Goal: Information Seeking & Learning: Compare options

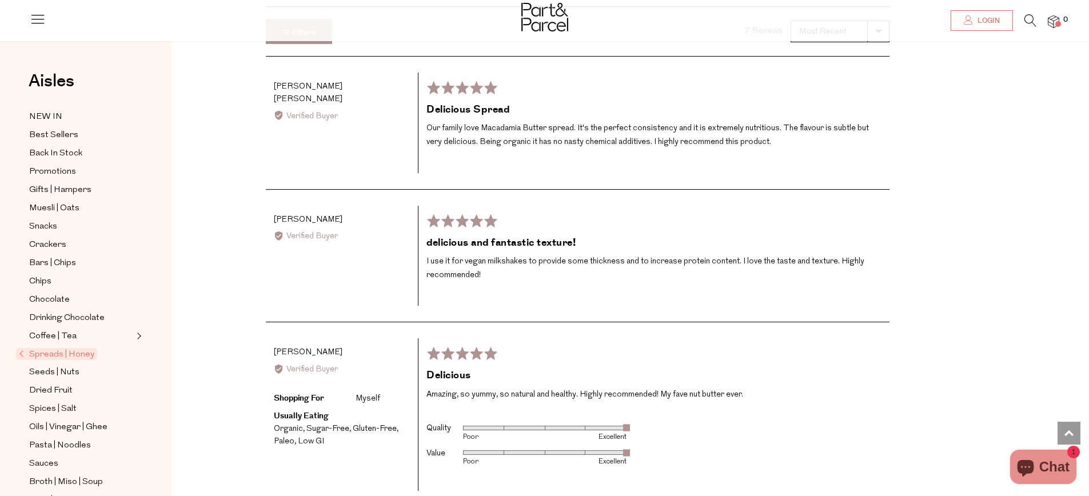
scroll to position [2008, 0]
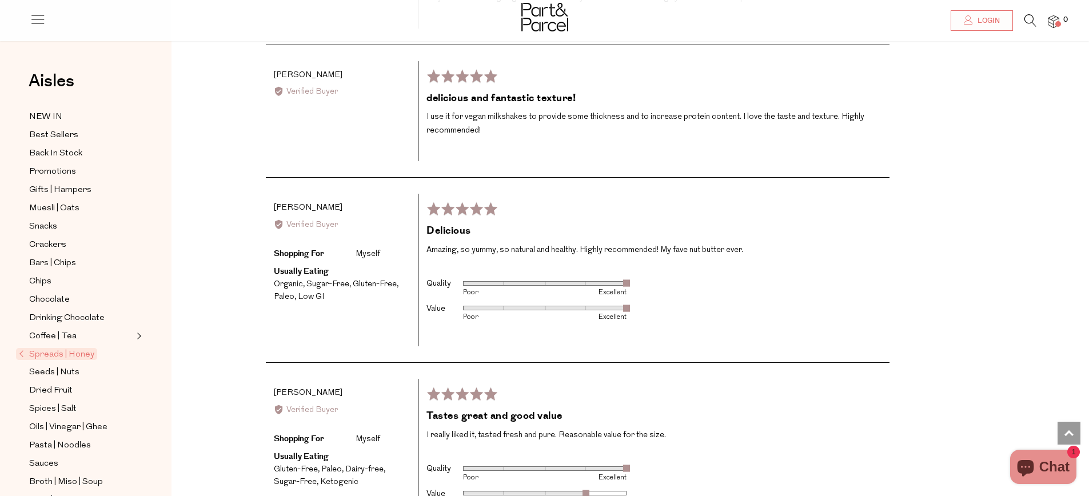
click at [575, 245] on p "Amazing, so yummy, so natural and healthy. Highly recommended! My fave nut butt…" at bounding box center [653, 251] width 455 height 14
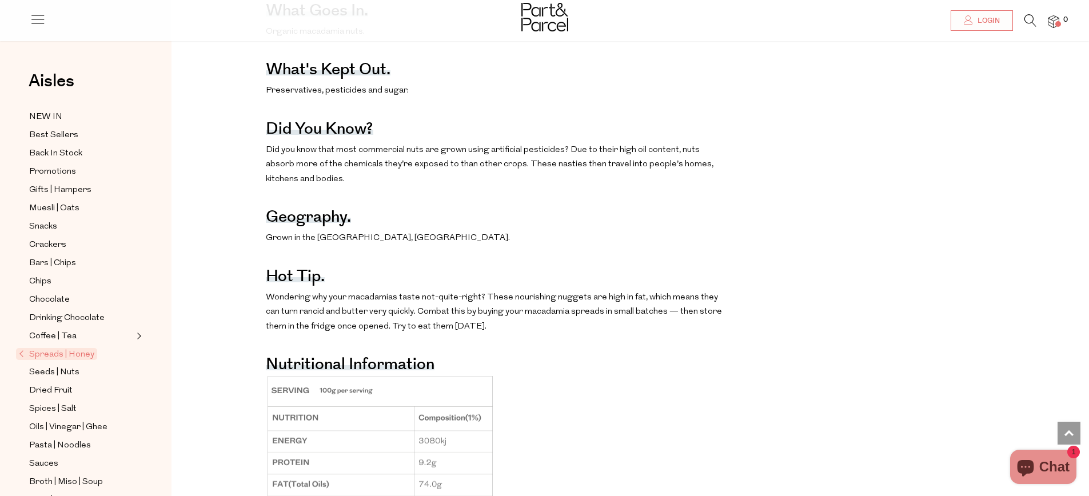
scroll to position [0, 0]
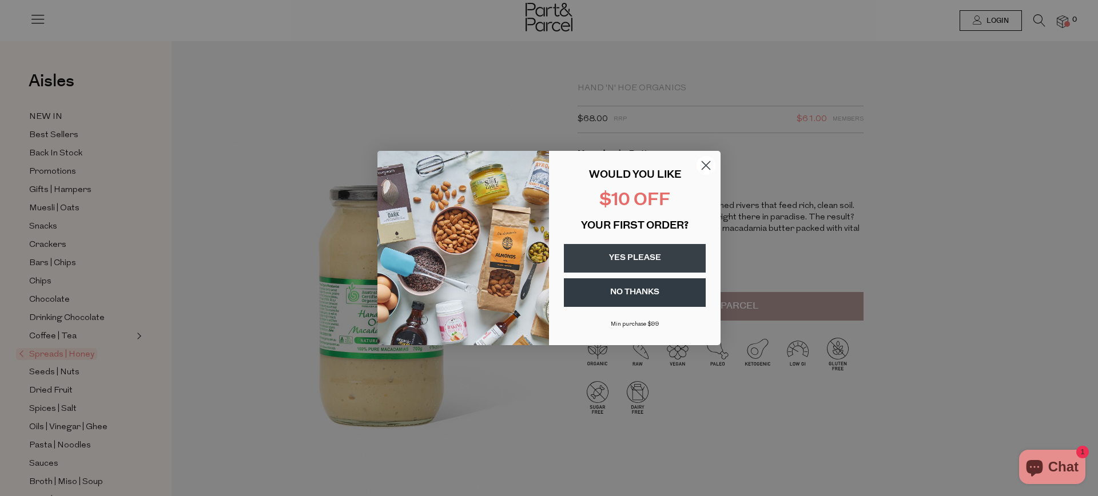
click at [700, 163] on circle "Close dialog" at bounding box center [705, 165] width 19 height 19
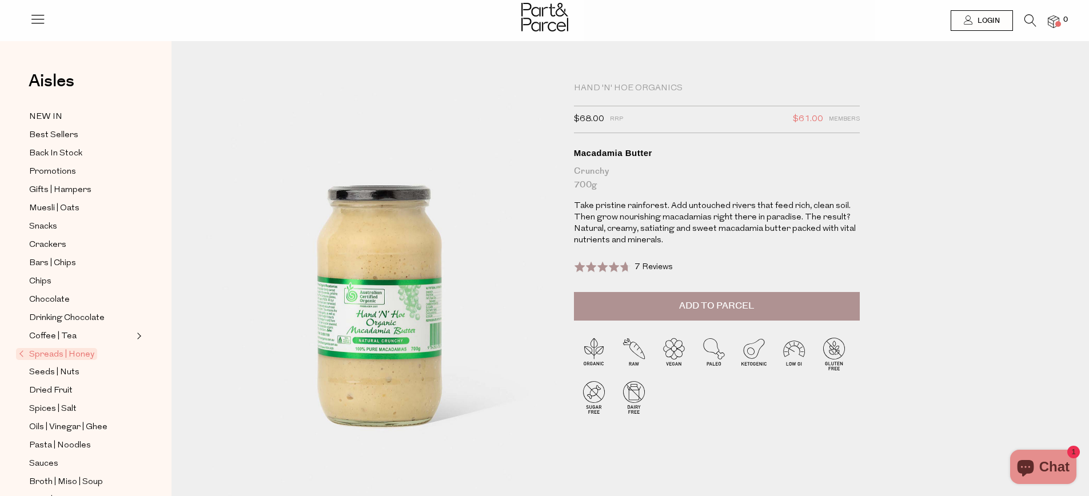
click at [55, 356] on span "Spreads | Honey" at bounding box center [56, 354] width 81 height 12
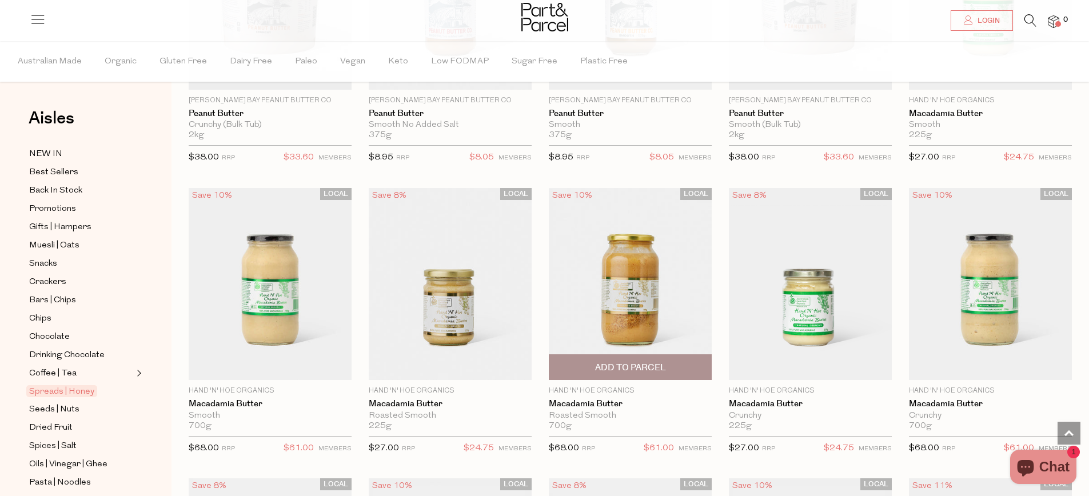
scroll to position [835, 0]
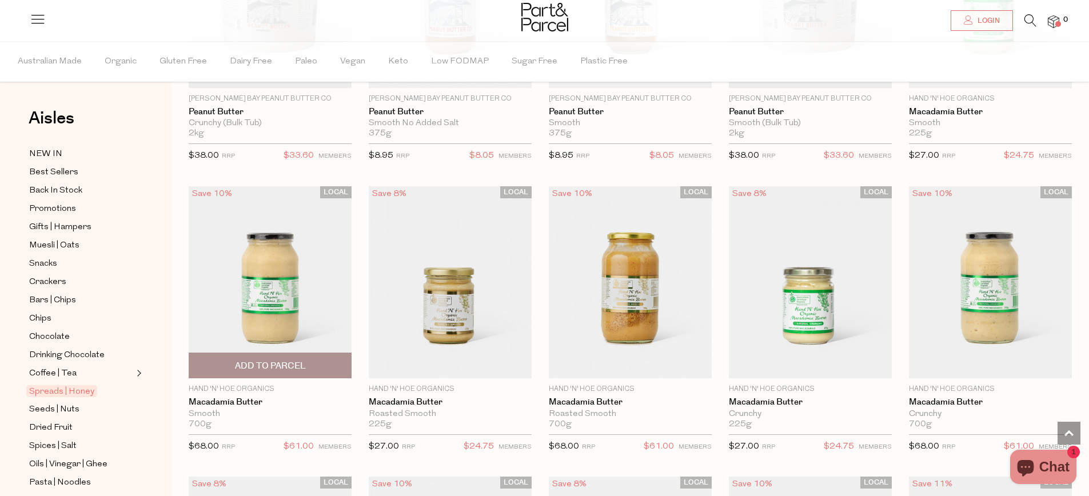
click at [301, 286] on img at bounding box center [270, 282] width 163 height 192
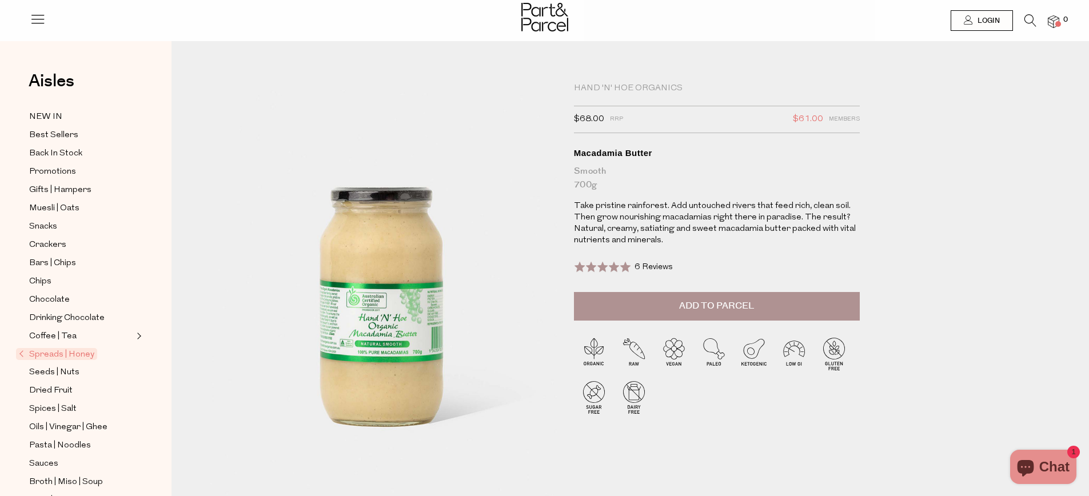
click at [642, 239] on p "Take pristine rainforest. Add untouched rivers that feed rich, clean soil. Then…" at bounding box center [717, 224] width 286 height 46
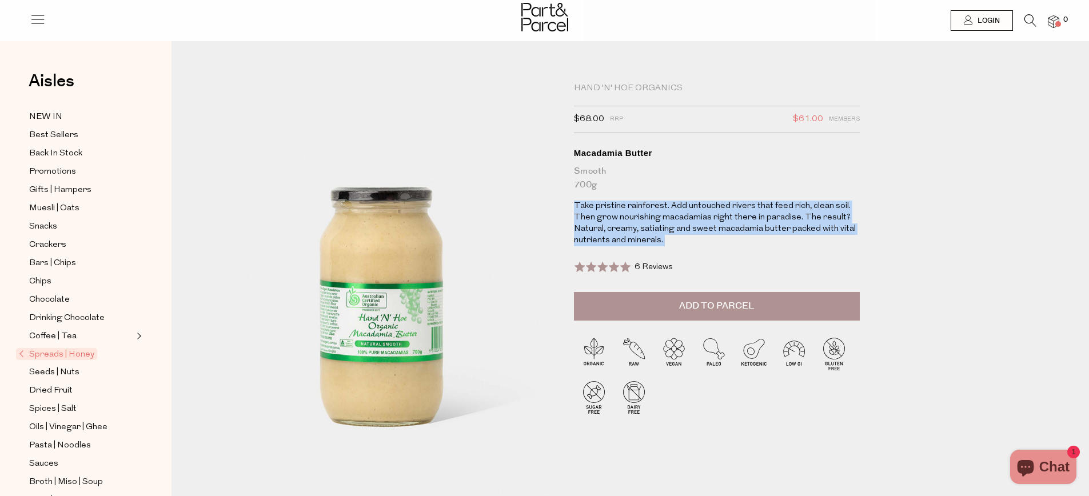
click at [642, 239] on p "Take pristine rainforest. Add untouched rivers that feed rich, clean soil. Then…" at bounding box center [717, 224] width 286 height 46
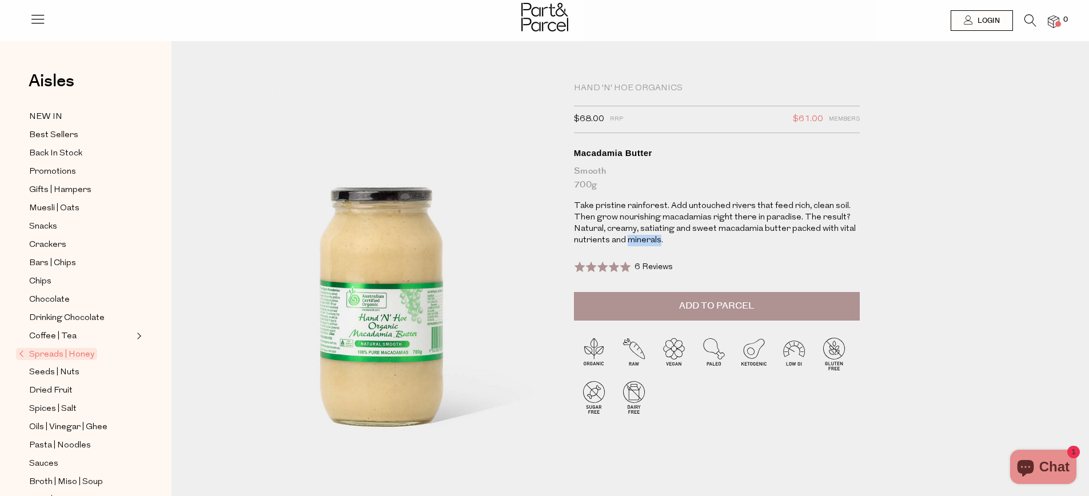
click at [642, 239] on p "Take pristine rainforest. Add untouched rivers that feed rich, clean soil. Then…" at bounding box center [717, 224] width 286 height 46
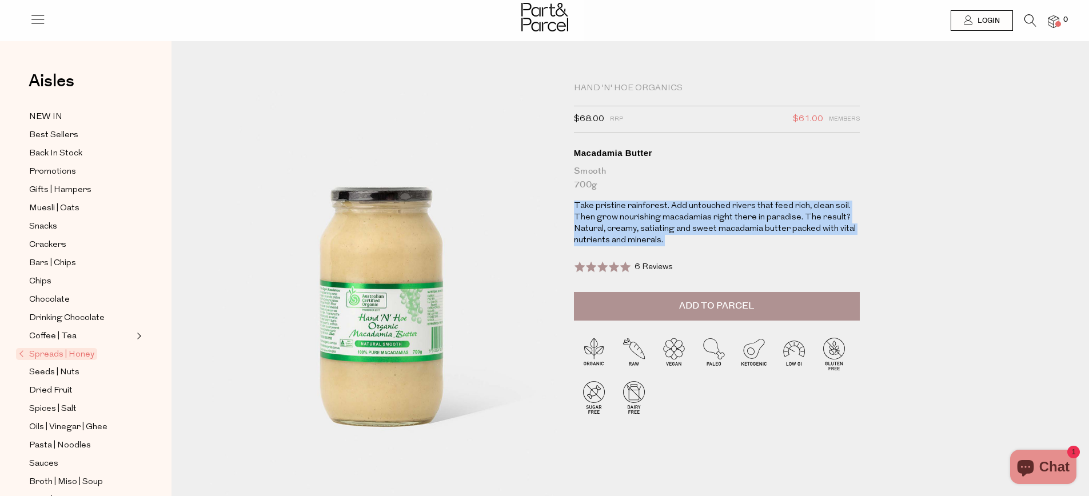
click at [642, 239] on p "Take pristine rainforest. Add untouched rivers that feed rich, clean soil. Then…" at bounding box center [717, 224] width 286 height 46
click at [394, 258] on img at bounding box center [373, 341] width 561 height 663
click at [61, 358] on span "Spreads | Honey" at bounding box center [56, 354] width 81 height 12
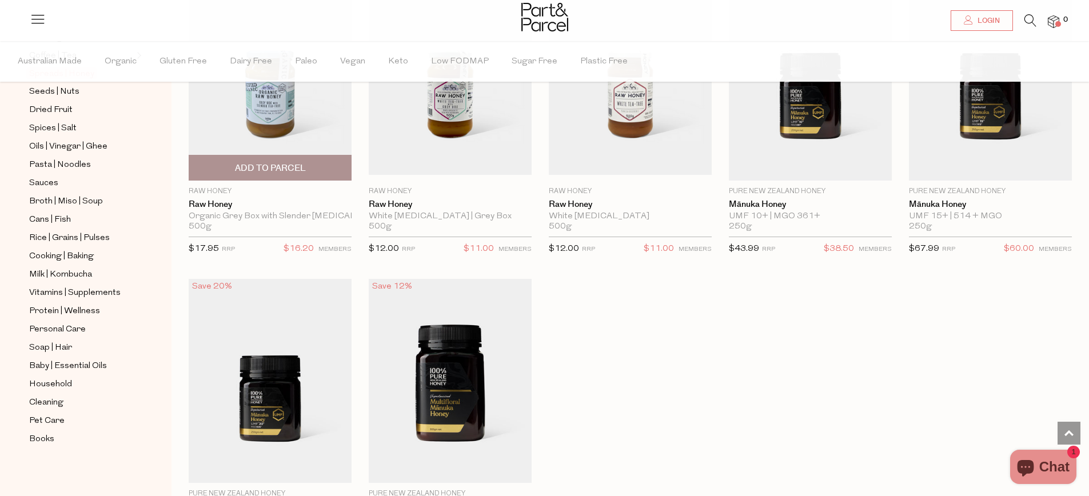
scroll to position [1751, 0]
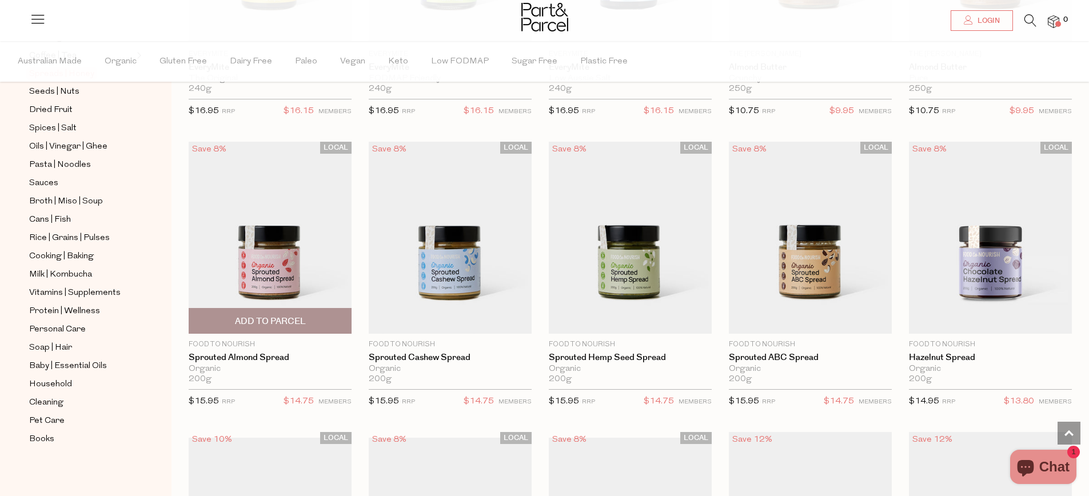
click at [304, 267] on img at bounding box center [270, 238] width 163 height 192
